Goal: Navigation & Orientation: Find specific page/section

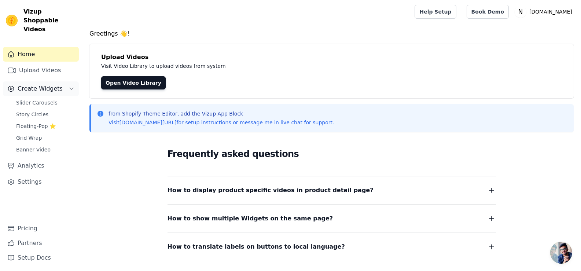
click at [45, 84] on span "Create Widgets" at bounding box center [40, 88] width 45 height 9
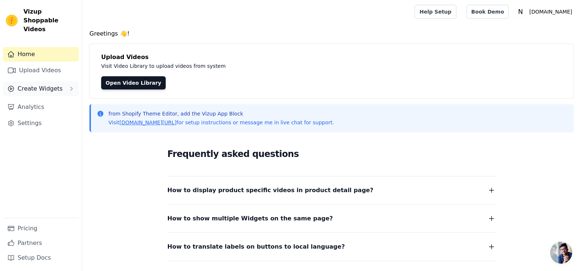
click at [45, 84] on span "Create Widgets" at bounding box center [40, 88] width 45 height 9
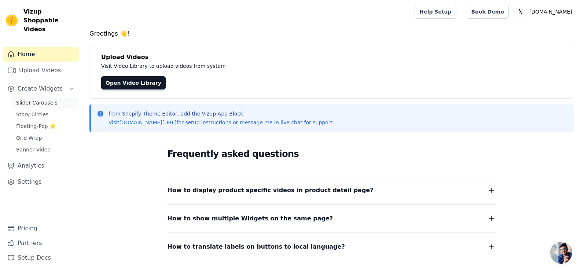
click at [35, 99] on span "Slider Carousels" at bounding box center [36, 102] width 41 height 7
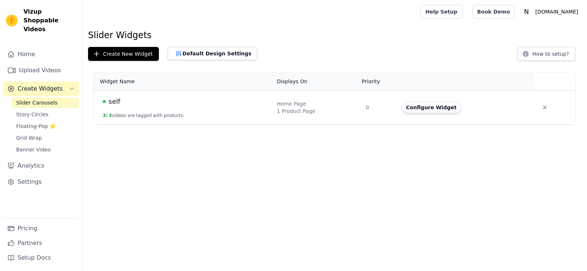
click at [30, 111] on span "Story Circles" at bounding box center [32, 114] width 32 height 7
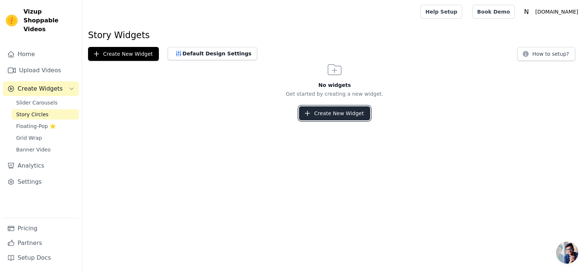
click at [350, 115] on button "Create New Widget" at bounding box center [334, 113] width 71 height 14
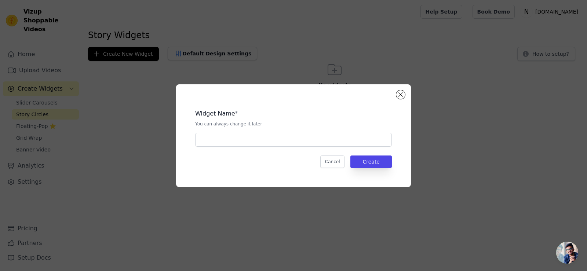
click at [266, 128] on div "Widget Name * You can always change it later" at bounding box center [293, 124] width 197 height 43
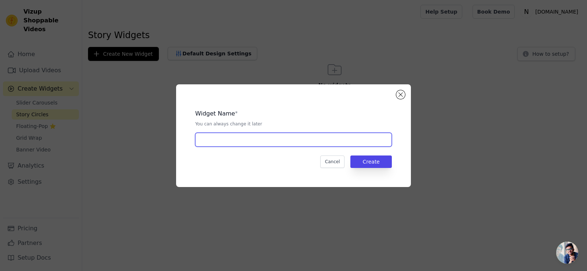
click at [264, 135] on input "text" at bounding box center [293, 140] width 197 height 14
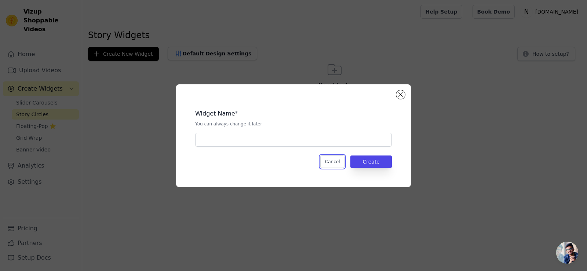
click at [332, 164] on button "Cancel" at bounding box center [332, 162] width 25 height 12
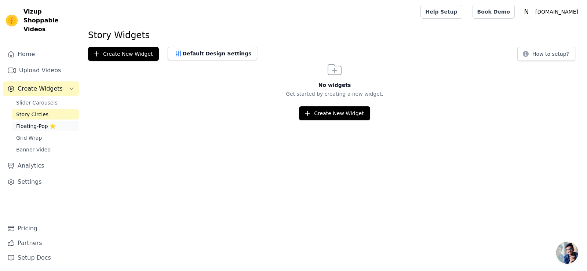
click at [37, 123] on span "Floating-Pop ⭐" at bounding box center [36, 126] width 40 height 7
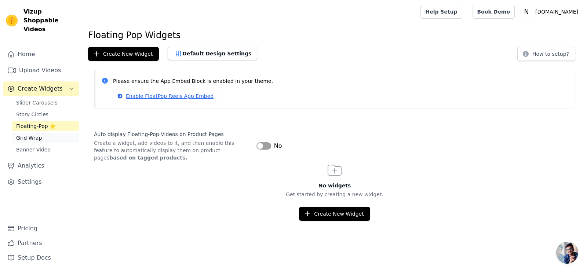
click at [33, 134] on span "Grid Wrap" at bounding box center [29, 137] width 26 height 7
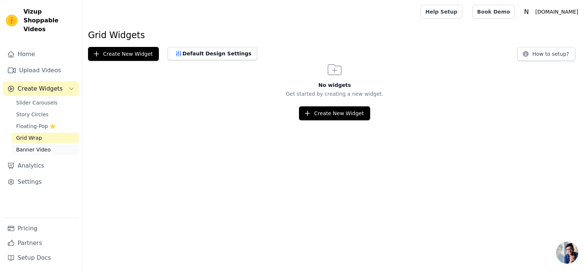
click at [27, 146] on span "Banner Video" at bounding box center [33, 149] width 34 height 7
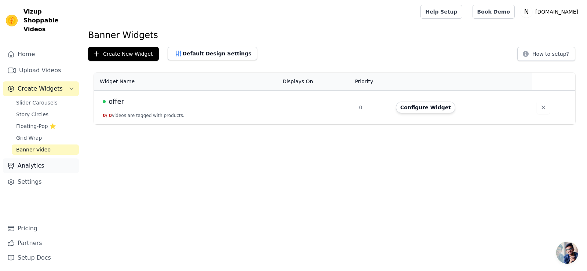
click at [26, 158] on link "Analytics" at bounding box center [41, 165] width 76 height 15
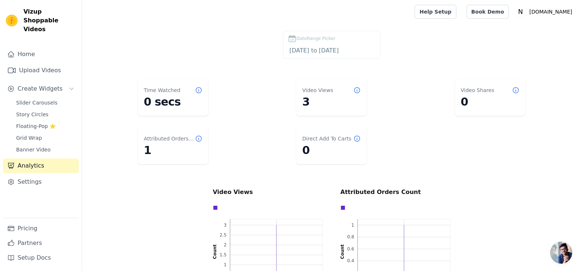
click at [30, 200] on div "Home Upload Videos Create Widgets Slider Carousels Story Circles Floating-Pop ⭐…" at bounding box center [41, 132] width 76 height 171
click at [34, 183] on div "Home Upload Videos Create Widgets Slider Carousels Story Circles Floating-Pop ⭐…" at bounding box center [41, 132] width 76 height 171
click at [34, 175] on link "Settings" at bounding box center [41, 182] width 76 height 15
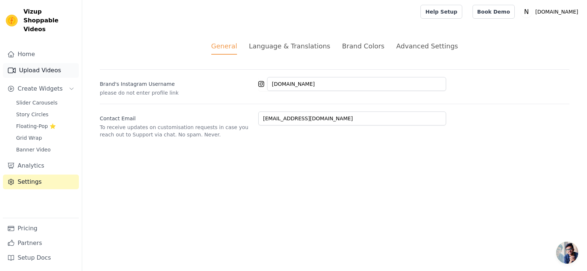
click at [37, 65] on link "Upload Videos" at bounding box center [41, 70] width 76 height 15
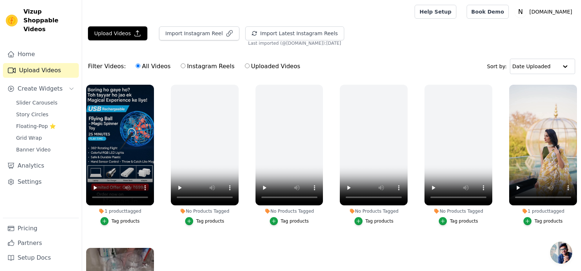
click at [19, 53] on div "Home Upload Videos Create Widgets Slider Carousels Story Circles Floating-Pop ⭐…" at bounding box center [41, 132] width 76 height 171
click at [18, 51] on link "Home" at bounding box center [41, 54] width 76 height 15
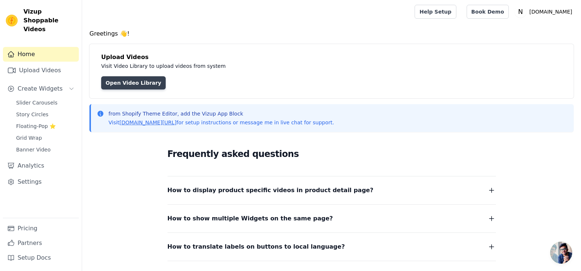
click at [139, 84] on link "Open Video Library" at bounding box center [133, 82] width 65 height 13
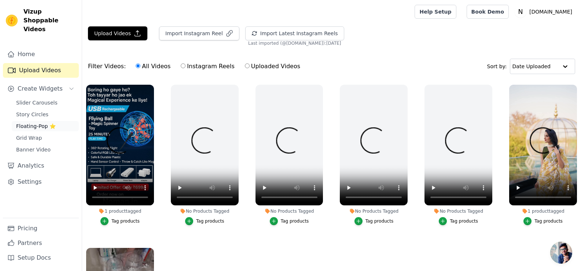
click at [30, 123] on span "Floating-Pop ⭐" at bounding box center [36, 126] width 40 height 7
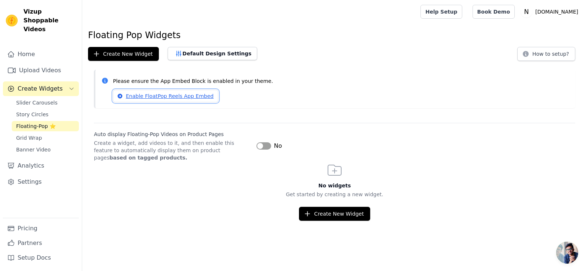
click at [164, 96] on link "Enable FloatPop Reels App Embed" at bounding box center [165, 96] width 105 height 12
